Goal: Find specific page/section: Find specific page/section

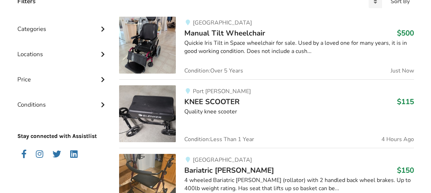
scroll to position [189, 0]
click at [101, 77] on icon at bounding box center [102, 79] width 7 height 6
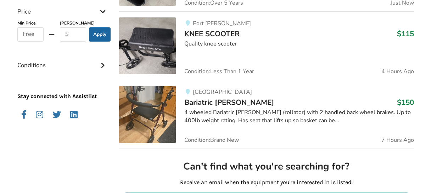
scroll to position [264, 0]
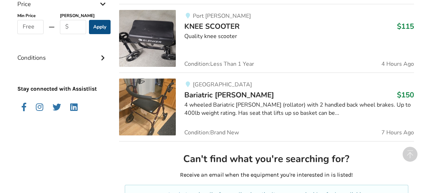
click at [103, 29] on button "Apply" at bounding box center [100, 27] width 22 height 14
click at [77, 27] on input "text" at bounding box center [73, 27] width 27 height 14
type input "50"
click at [92, 27] on button "Apply" at bounding box center [100, 27] width 22 height 14
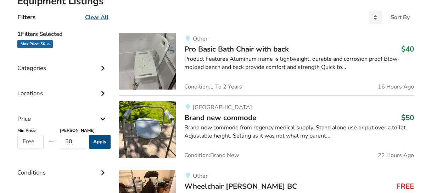
scroll to position [212, 0]
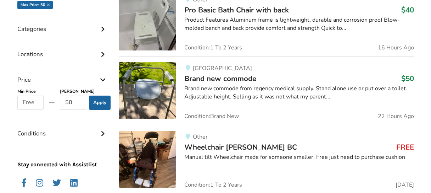
click at [101, 25] on icon at bounding box center [102, 28] width 7 height 6
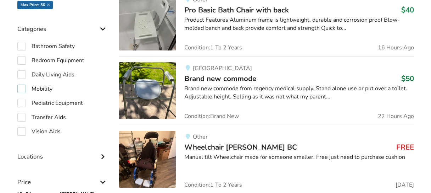
click at [19, 87] on label "Mobility" at bounding box center [34, 88] width 35 height 9
checkbox input "true"
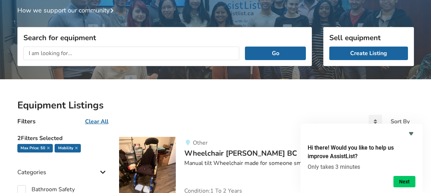
scroll to position [19, 0]
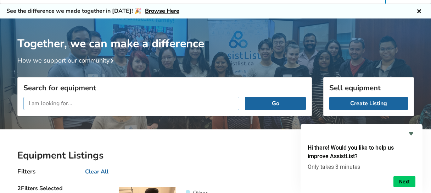
click at [90, 99] on input "text" at bounding box center [131, 102] width 216 height 13
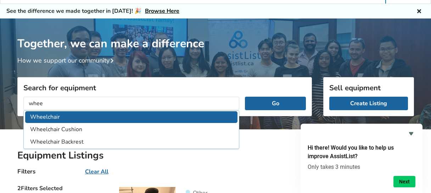
click at [60, 118] on li "Wheelchair" at bounding box center [131, 117] width 213 height 12
type input "Wheelchair"
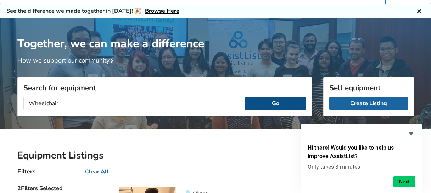
click at [272, 103] on button "Go" at bounding box center [275, 102] width 61 height 13
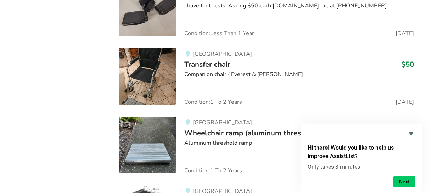
scroll to position [1032, 0]
